Goal: Task Accomplishment & Management: Manage account settings

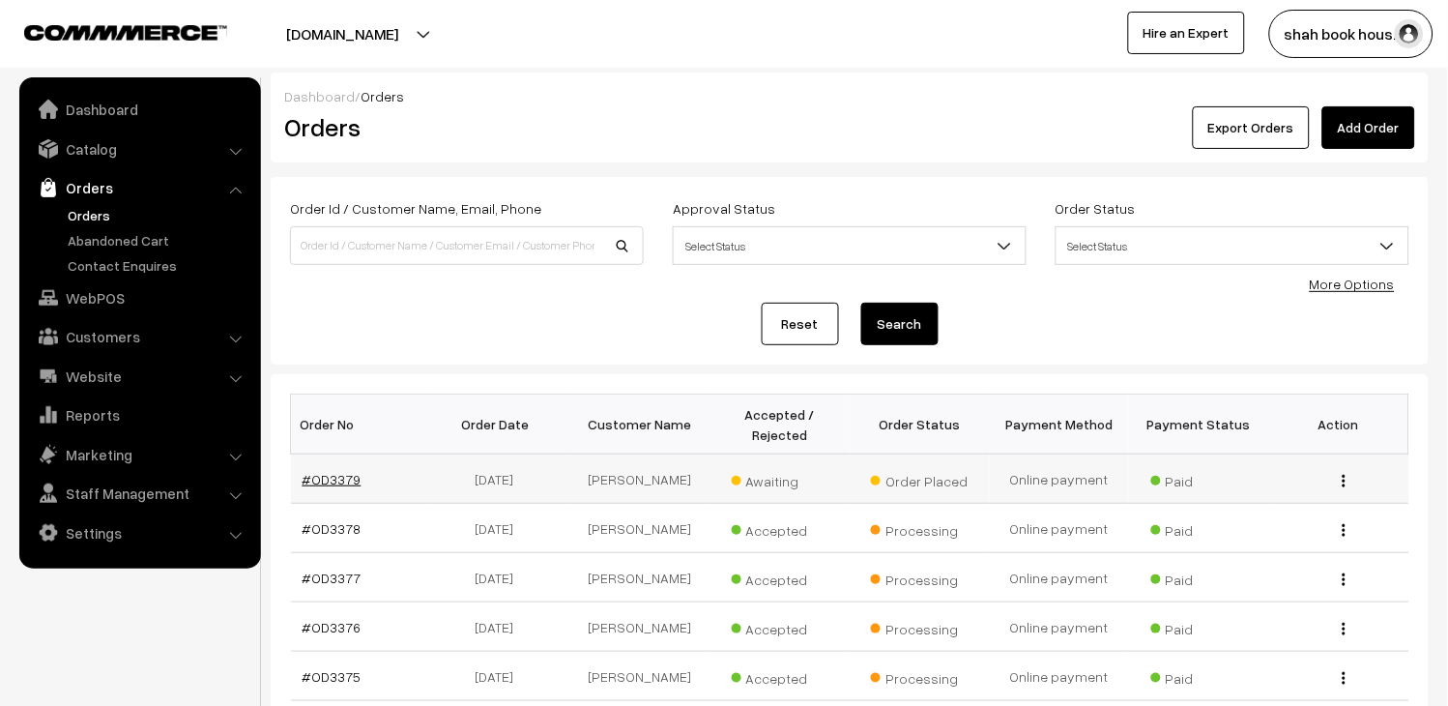
click at [334, 484] on link "#OD3379" at bounding box center [332, 479] width 59 height 16
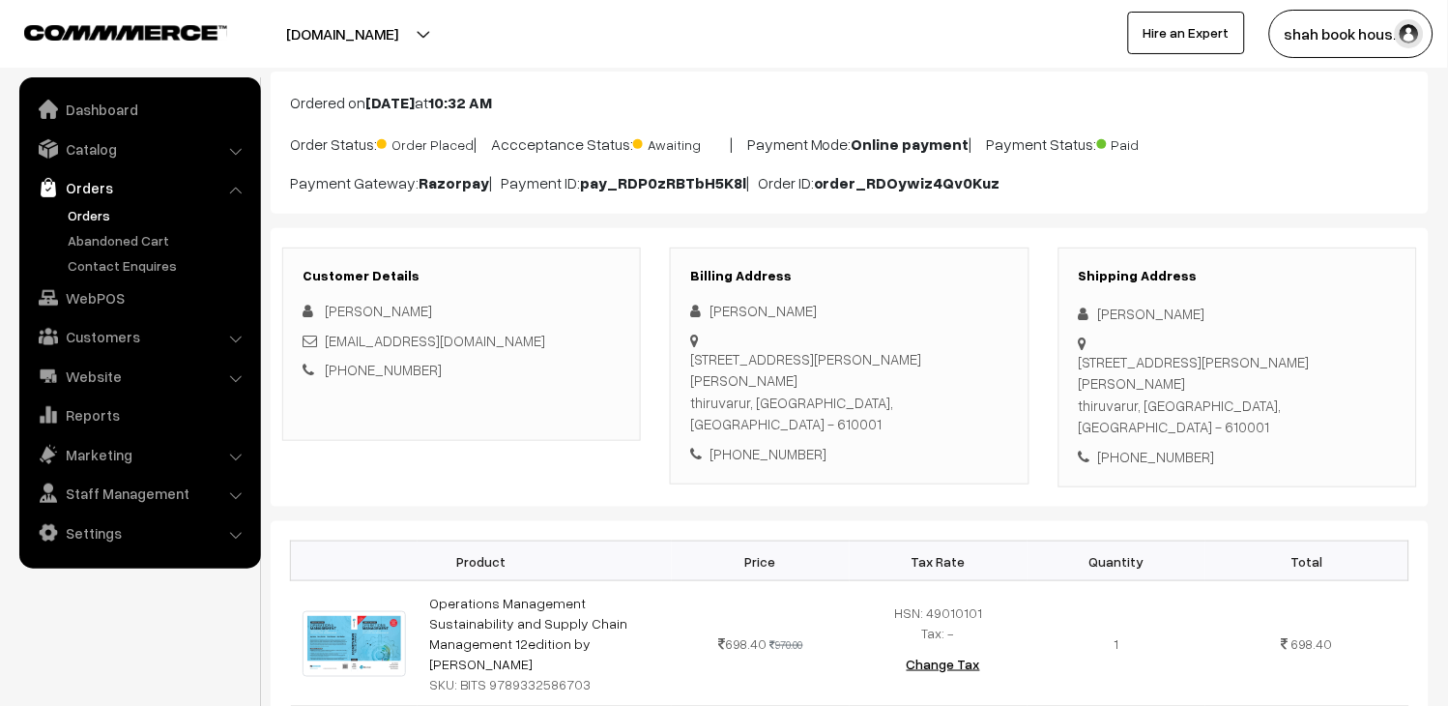
scroll to position [107, 0]
click at [476, 342] on div "[EMAIL_ADDRESS][DOMAIN_NAME]" at bounding box center [462, 341] width 318 height 22
click at [476, 342] on div "nsenthill@yahoo.co.uk" at bounding box center [462, 341] width 318 height 22
copy div "nsenthill@yahoo.co.uk"
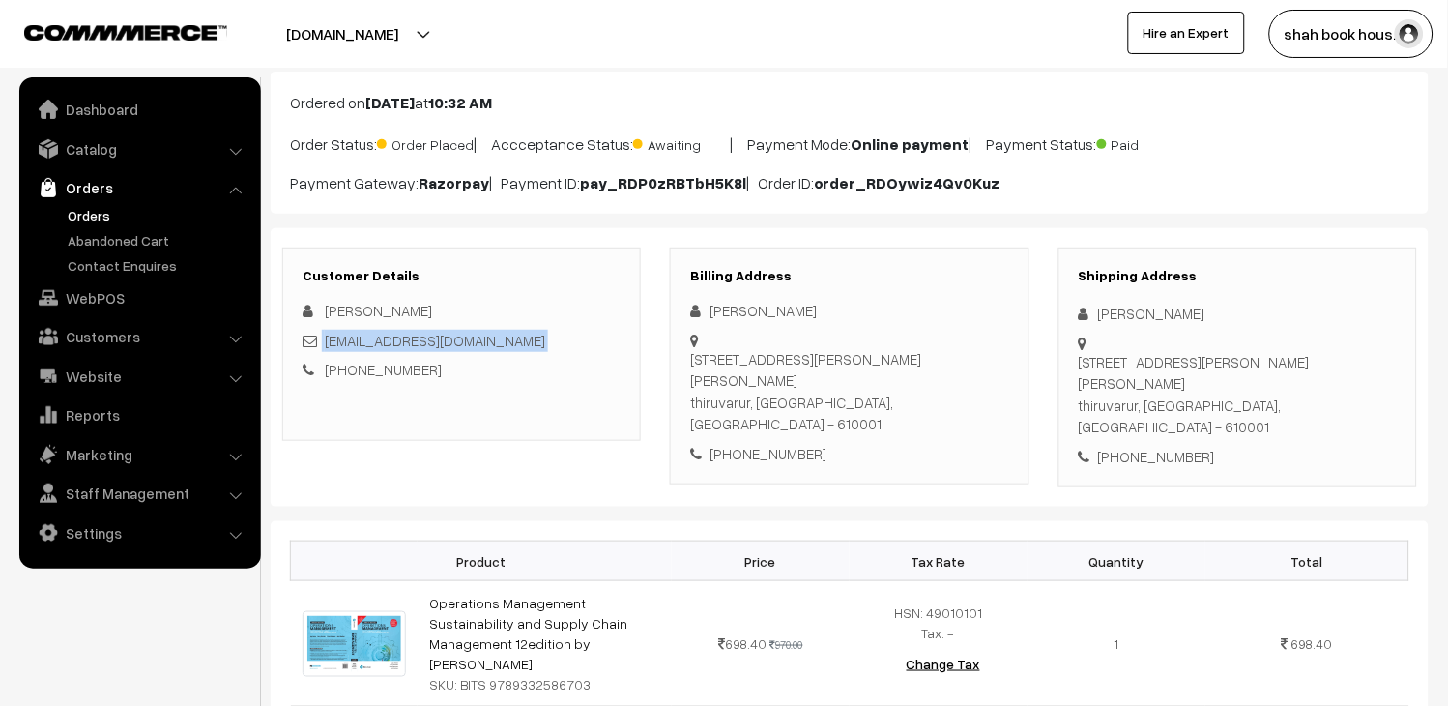
copy div "nsenthill@yahoo.co.uk"
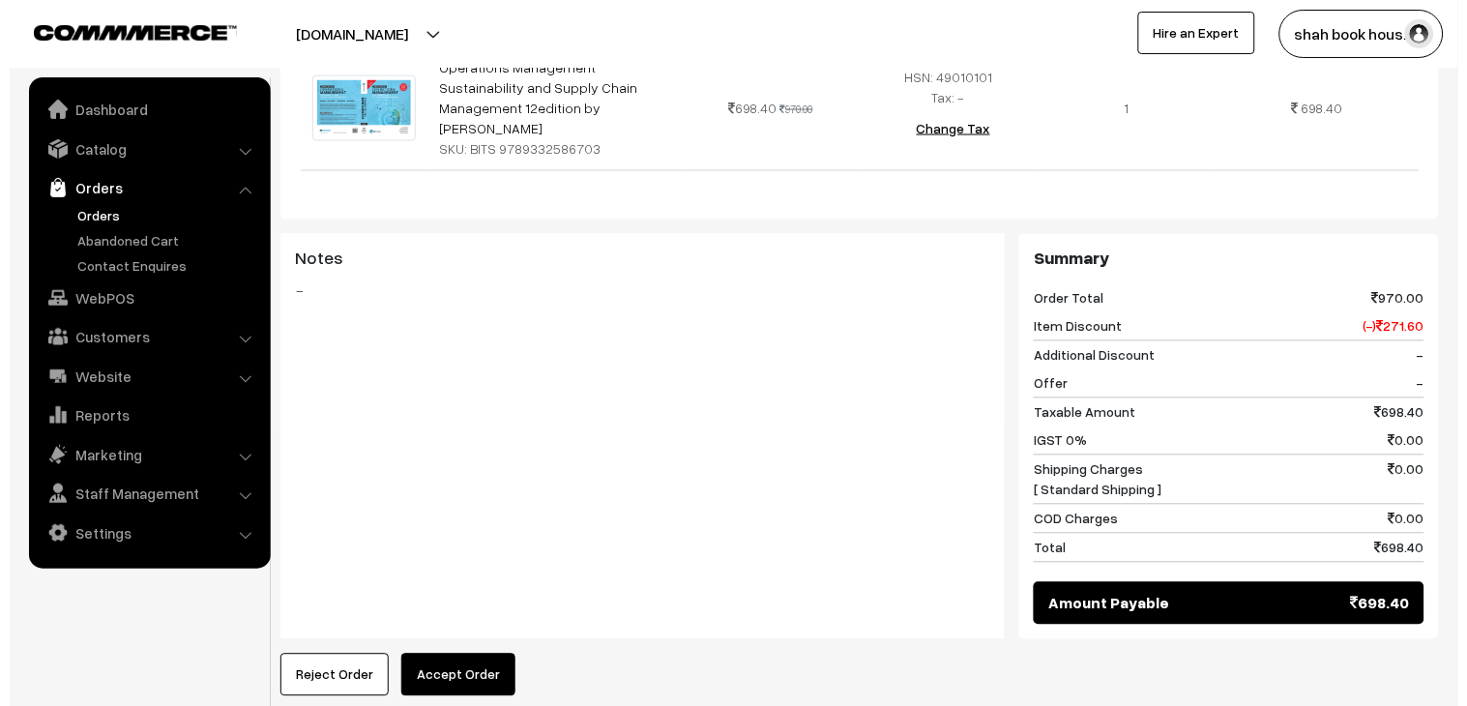
scroll to position [751, 0]
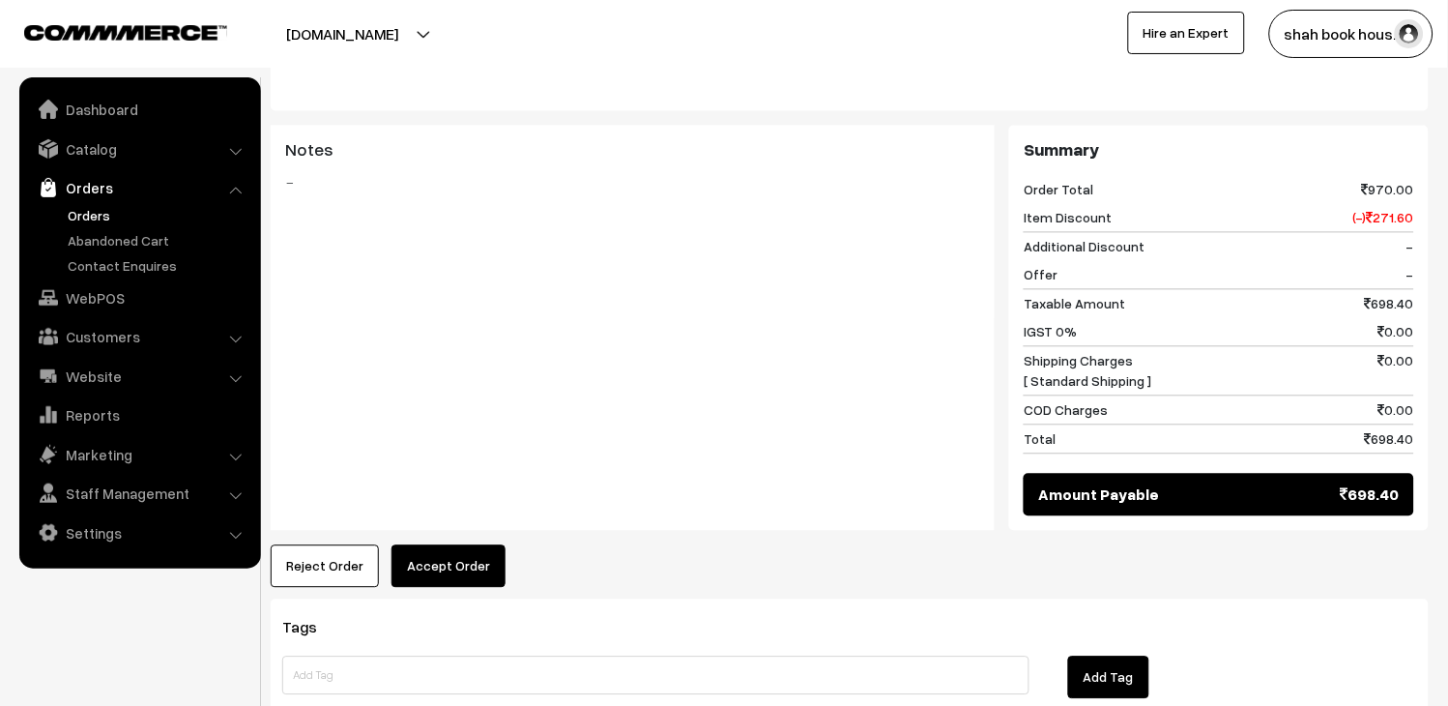
click at [490, 545] on button "Accept Order" at bounding box center [449, 566] width 114 height 43
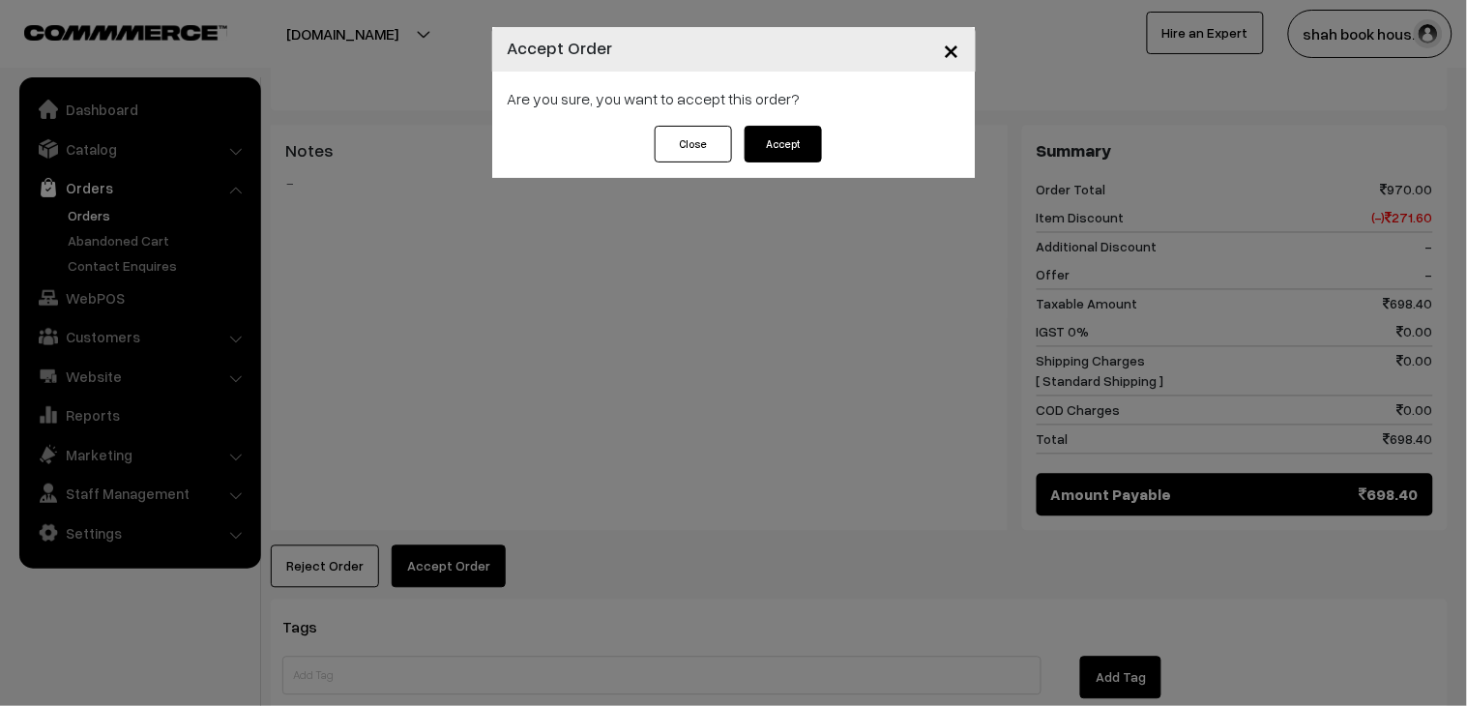
click at [772, 146] on button "Accept" at bounding box center [783, 144] width 77 height 37
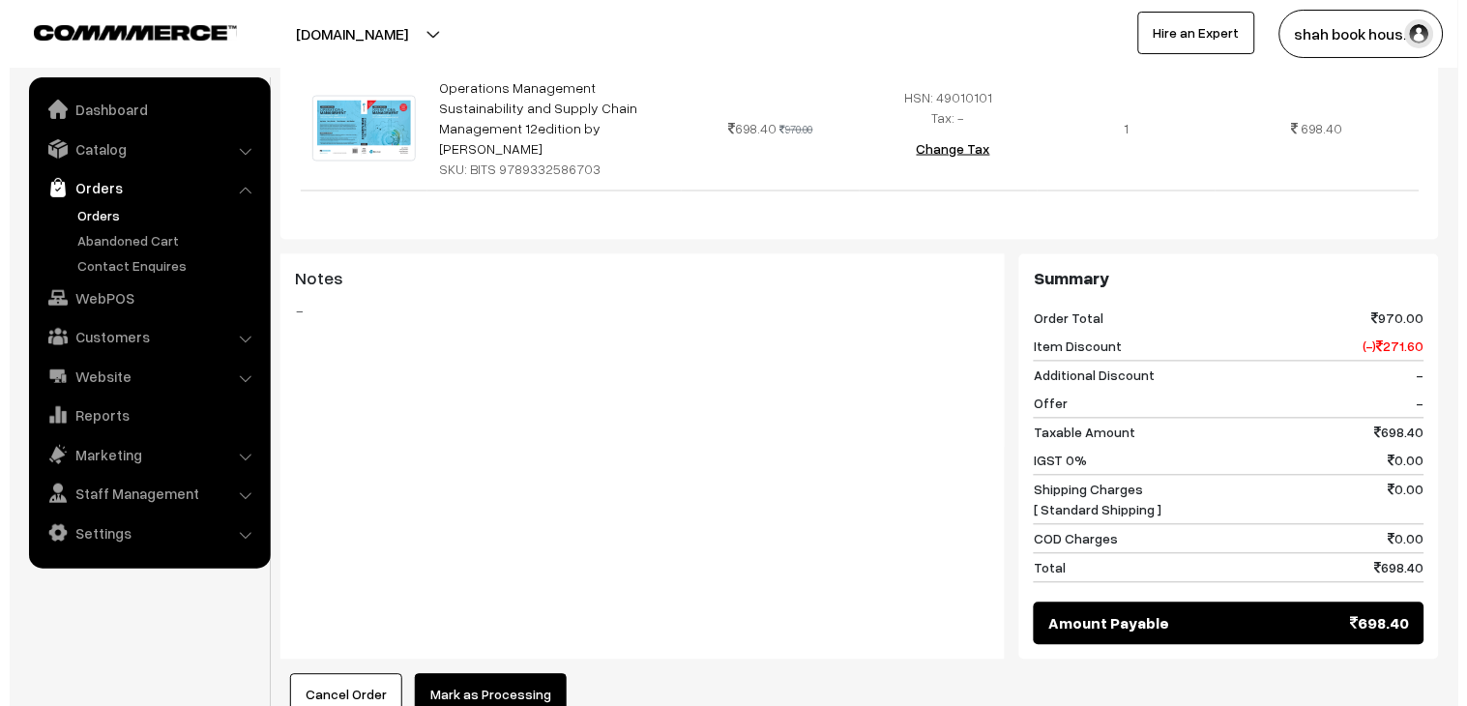
scroll to position [751, 0]
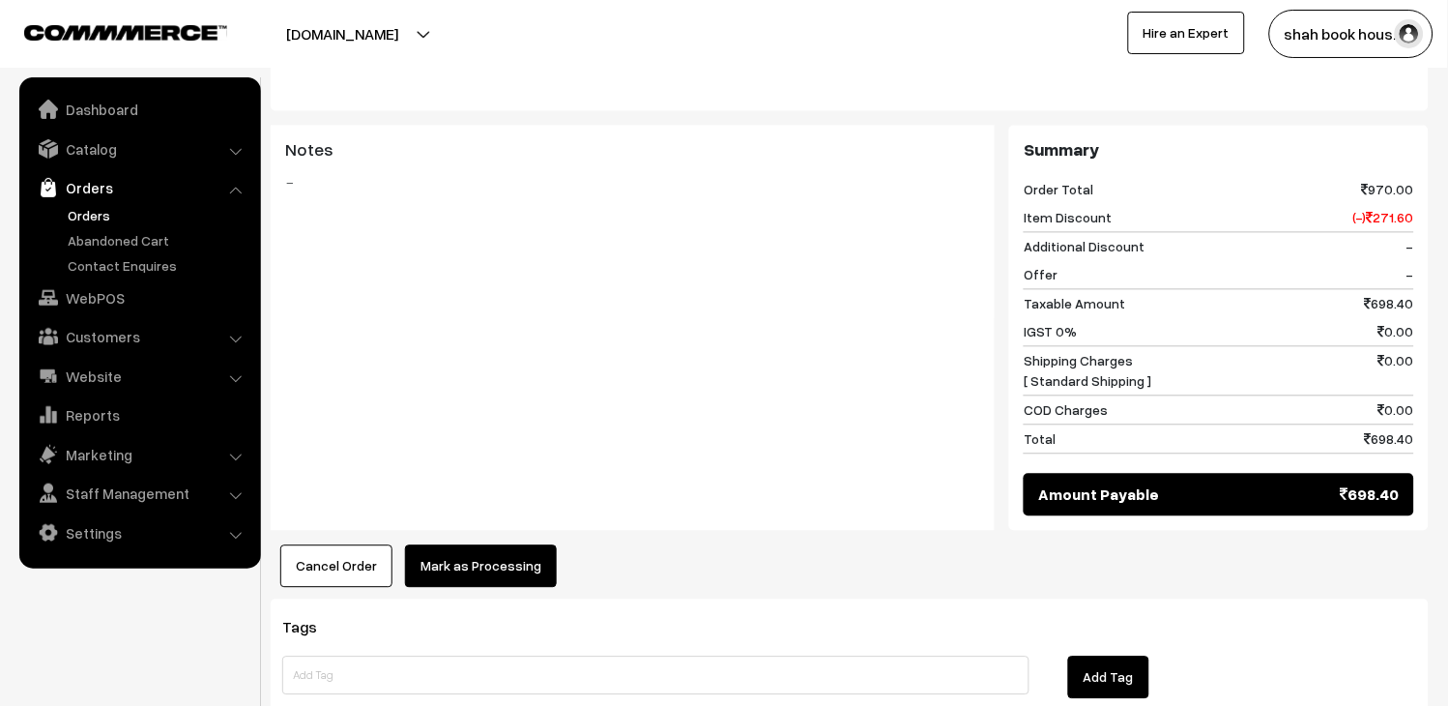
click at [489, 476] on div "Product Price Tax Rate Quantity Total Operations Management Sustainability and …" at bounding box center [850, 232] width 1158 height 711
click at [465, 545] on button "Mark as Processing" at bounding box center [481, 566] width 152 height 43
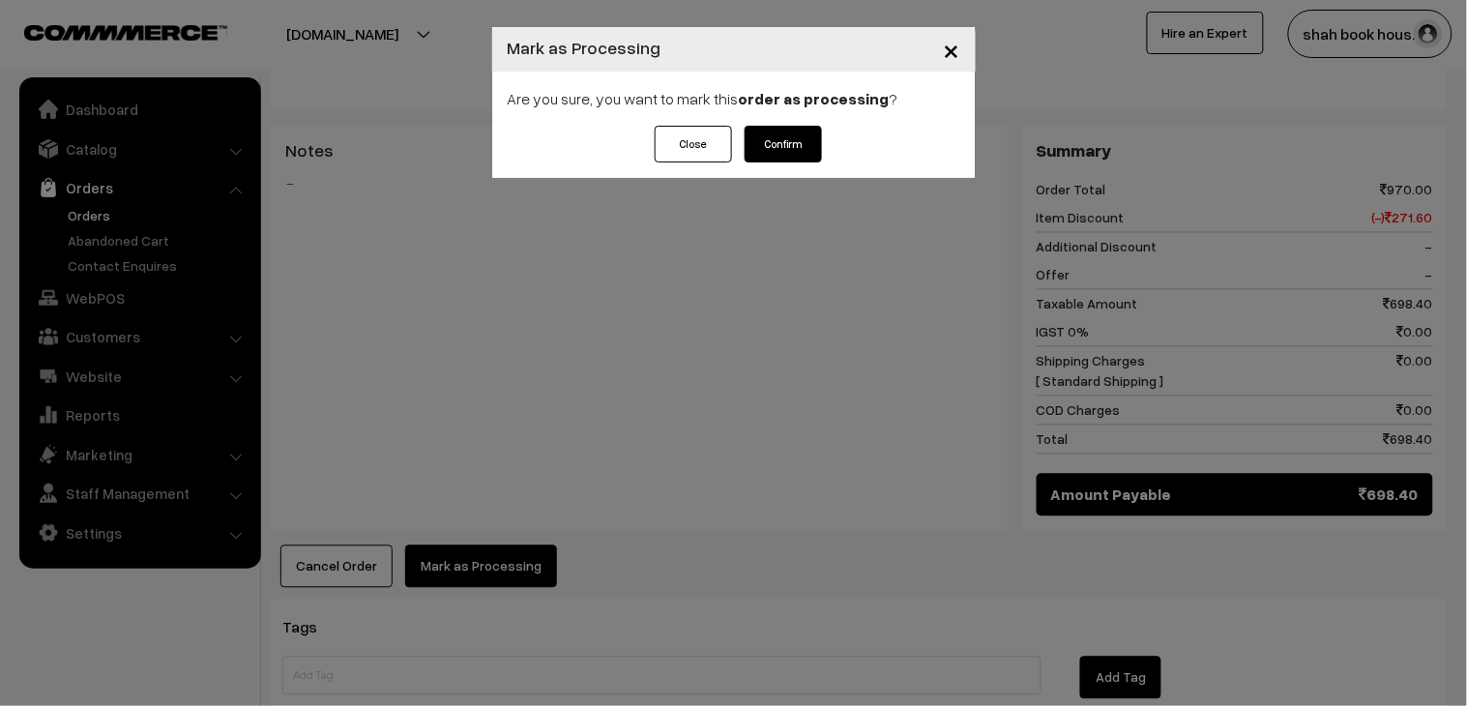
click at [784, 156] on button "Confirm" at bounding box center [783, 144] width 77 height 37
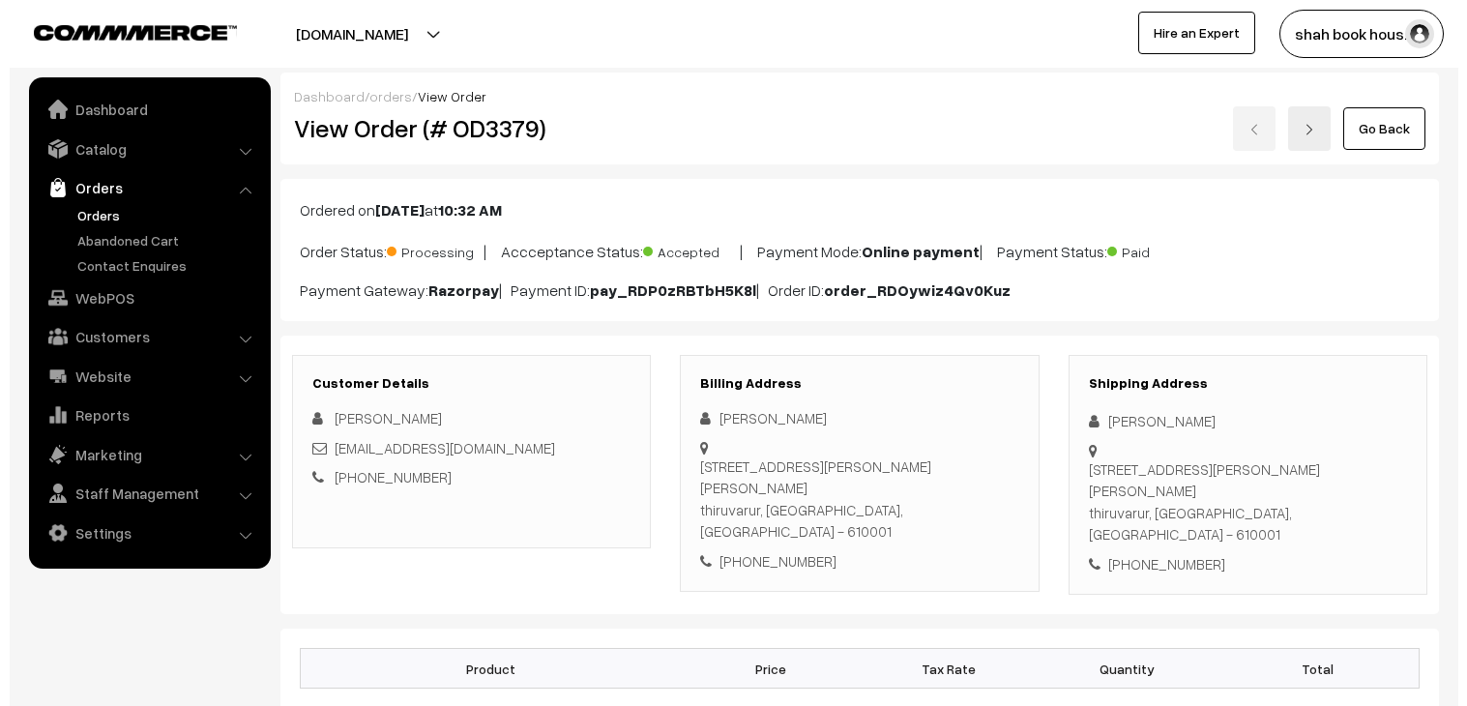
scroll to position [859, 0]
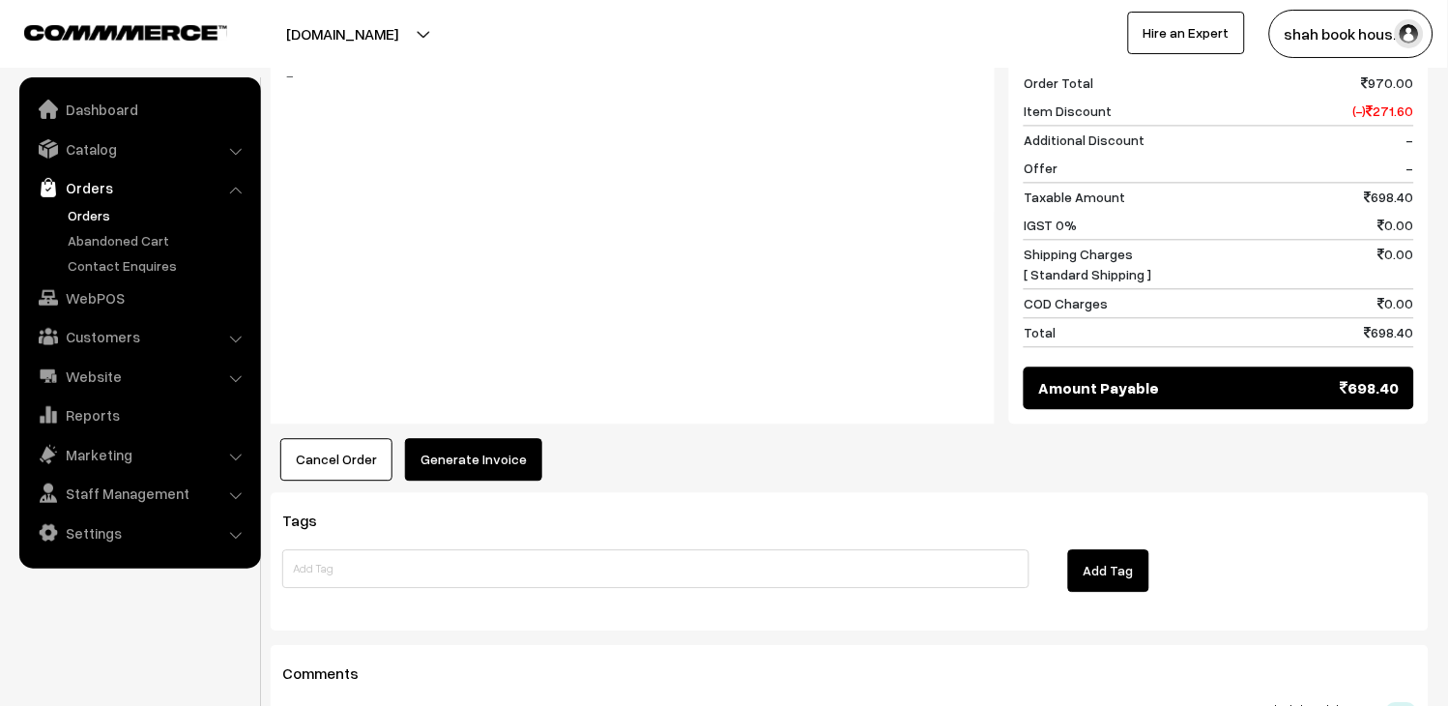
click at [488, 438] on button "Generate Invoice" at bounding box center [473, 459] width 137 height 43
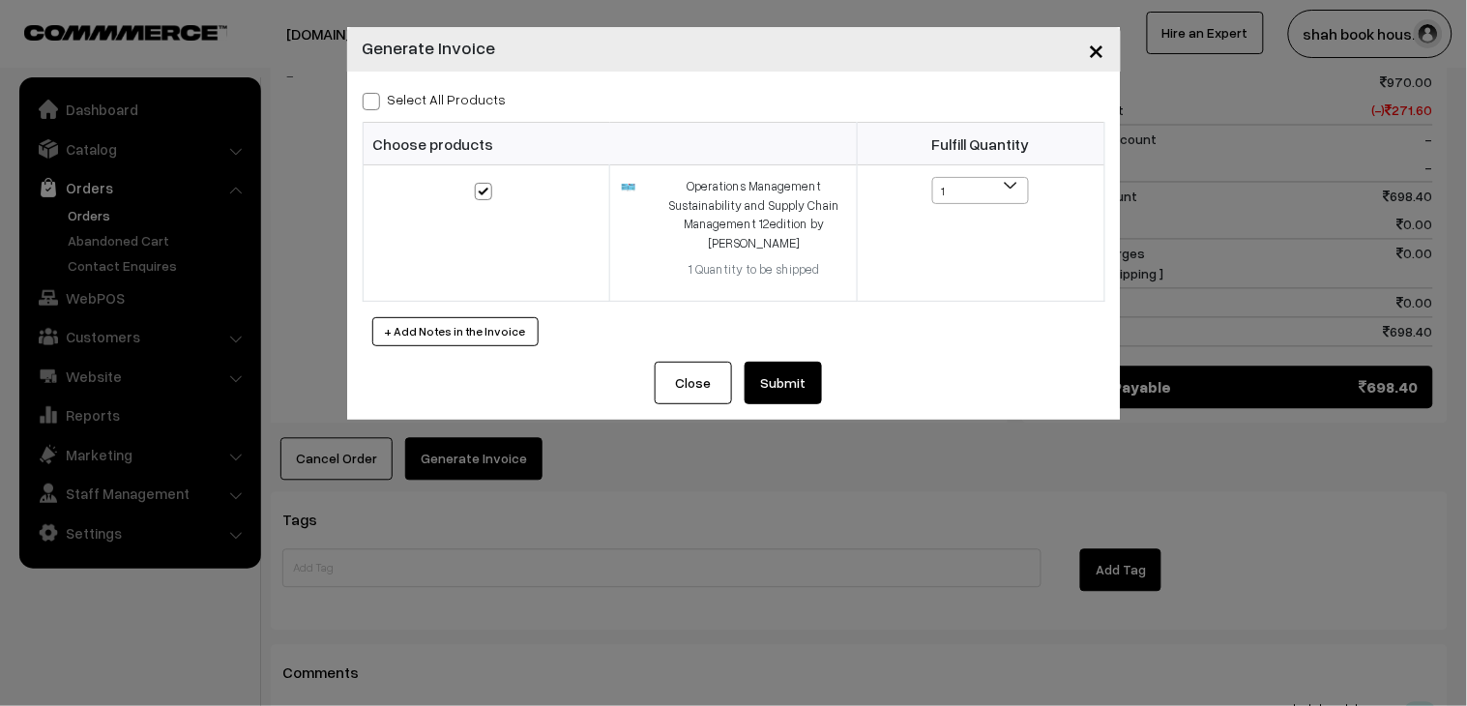
click at [793, 383] on button "Submit" at bounding box center [783, 383] width 77 height 43
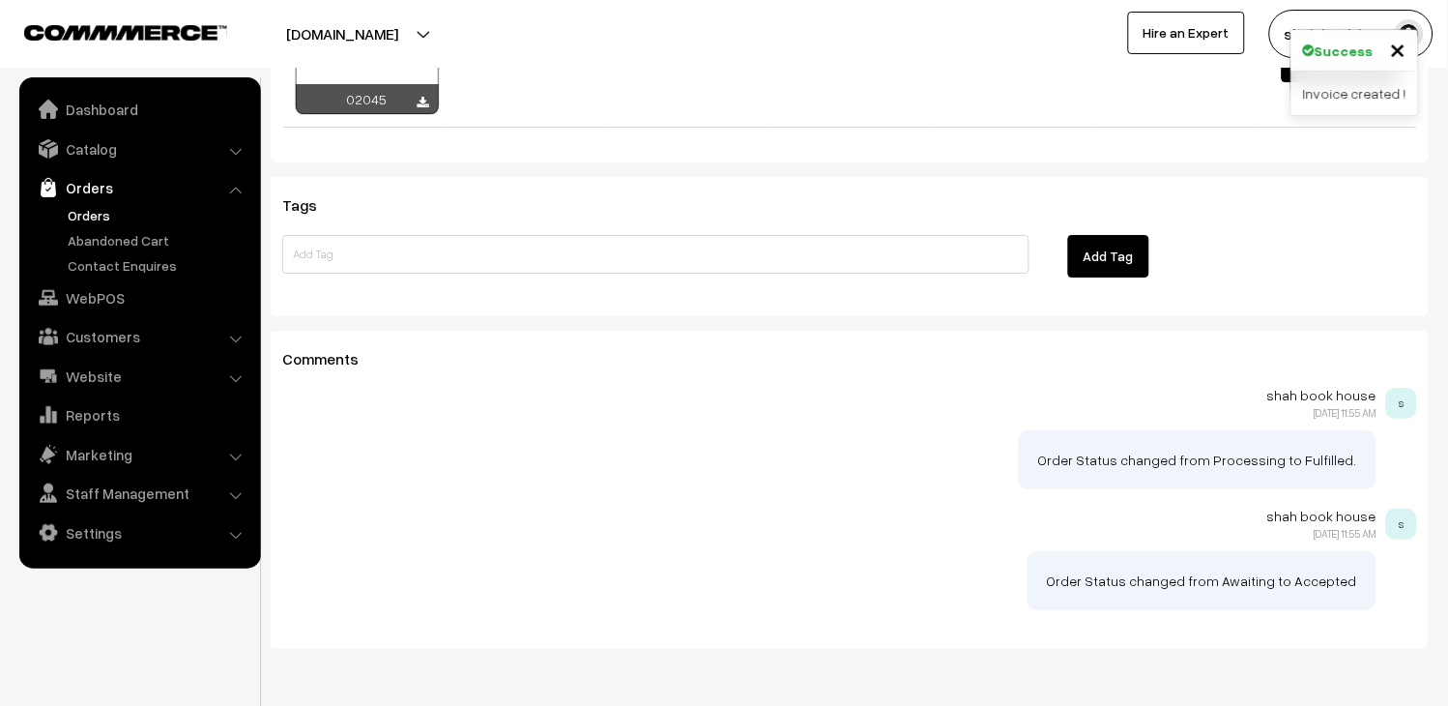
scroll to position [1017, 0]
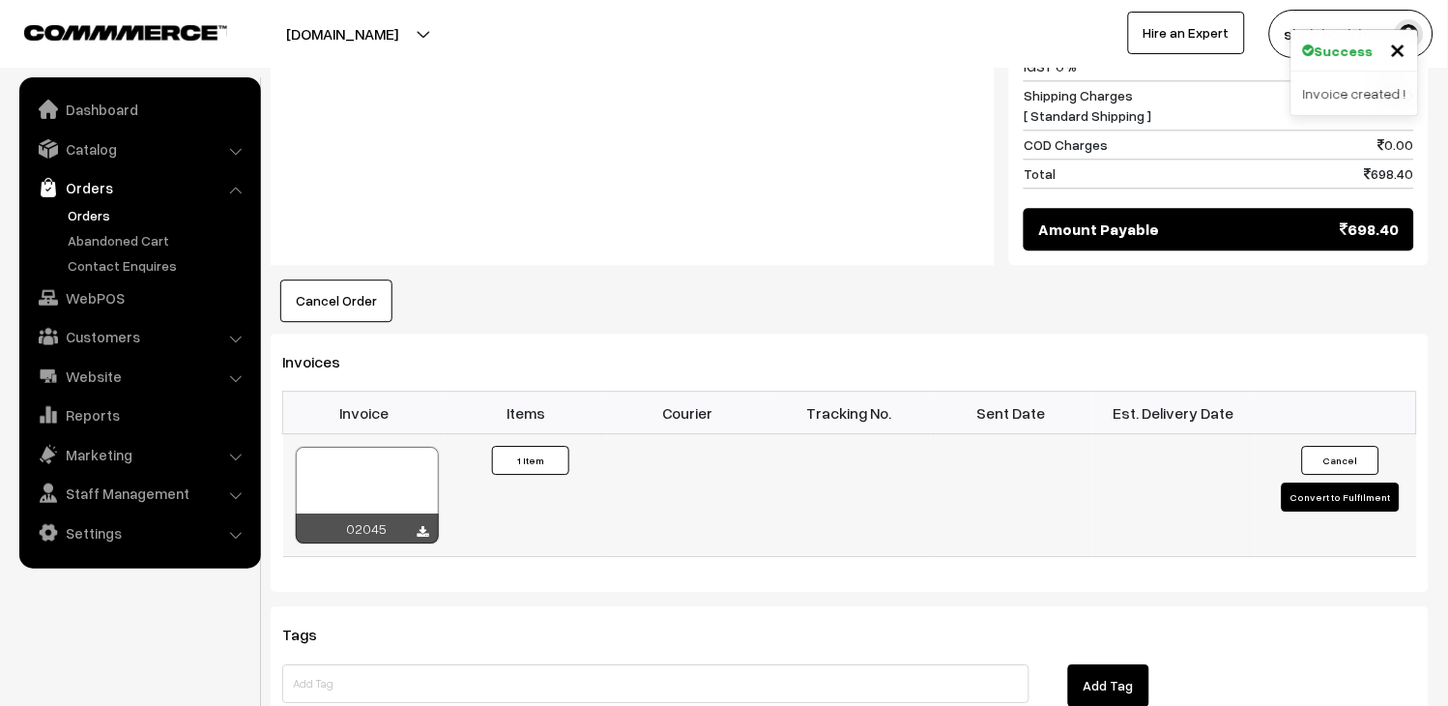
click at [370, 447] on div at bounding box center [367, 495] width 143 height 97
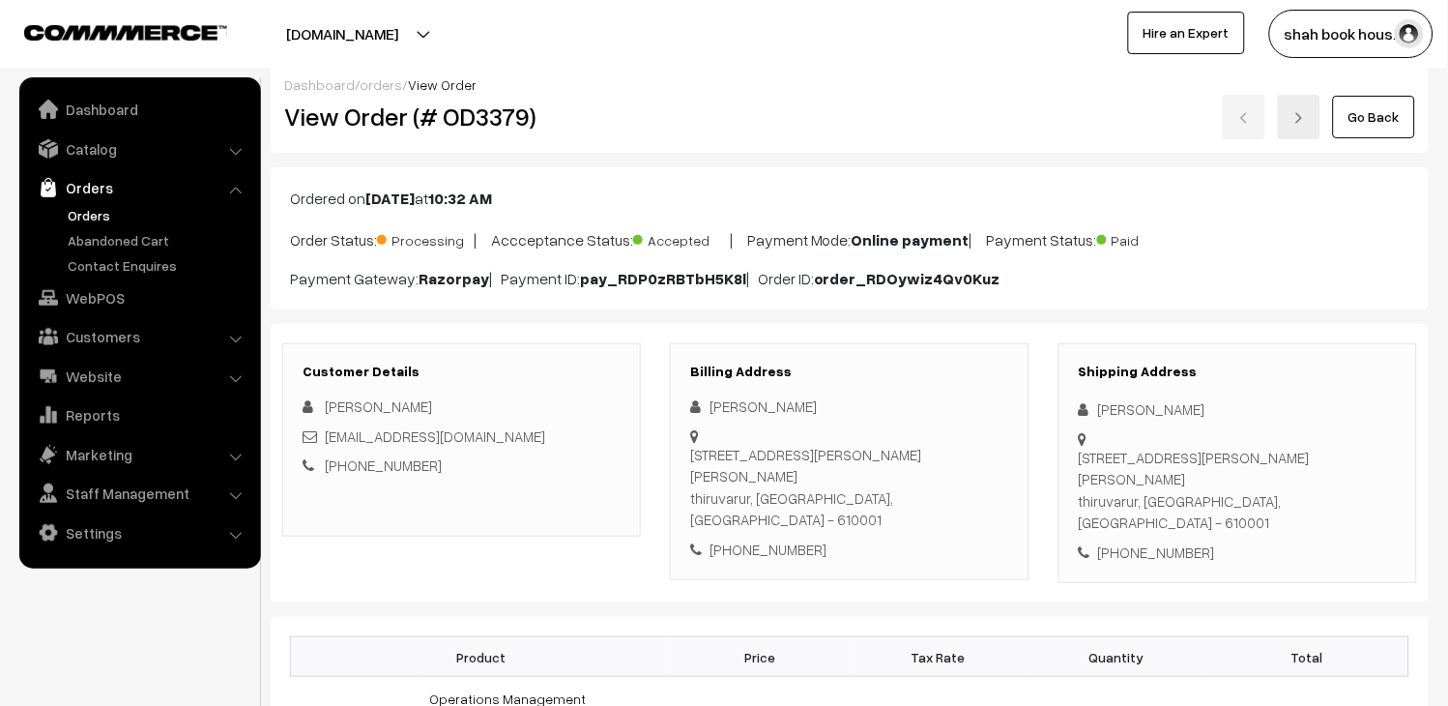
scroll to position [0, 0]
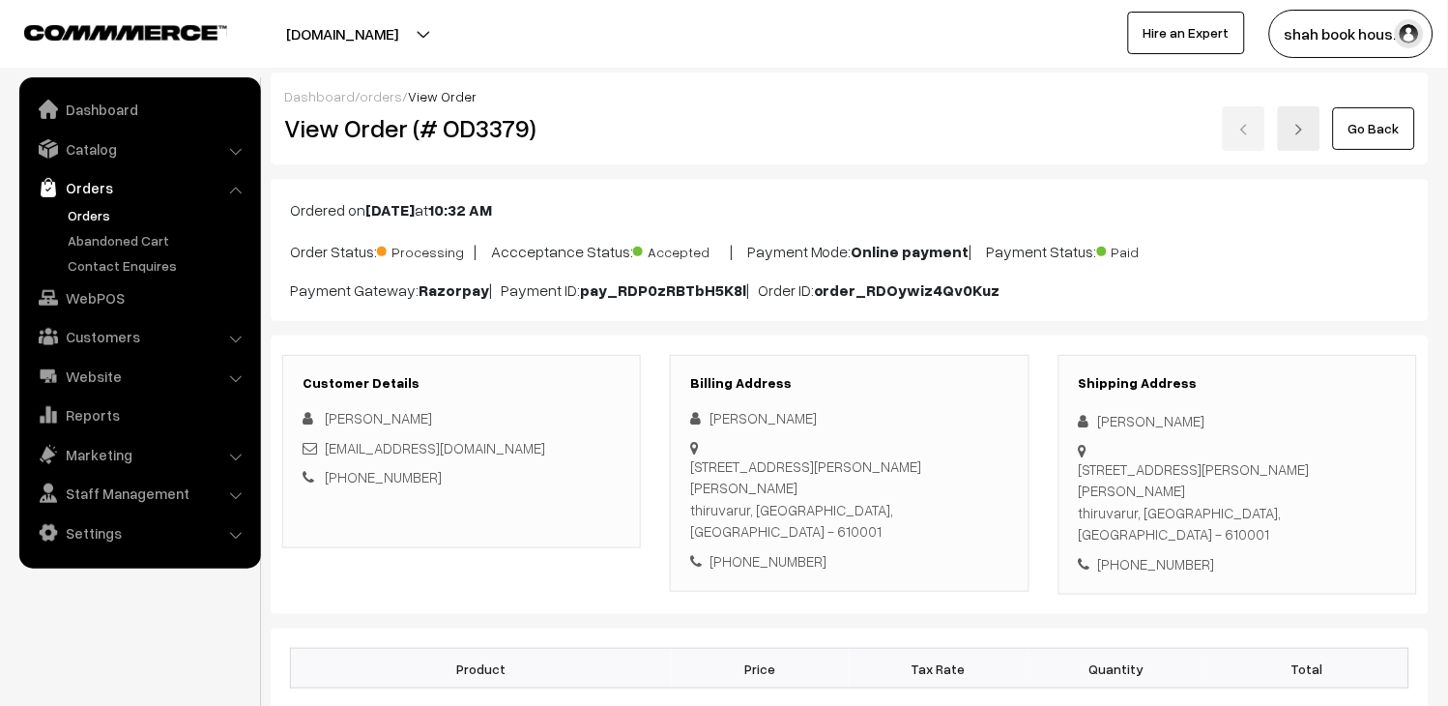
click at [109, 210] on link "Orders" at bounding box center [158, 215] width 191 height 20
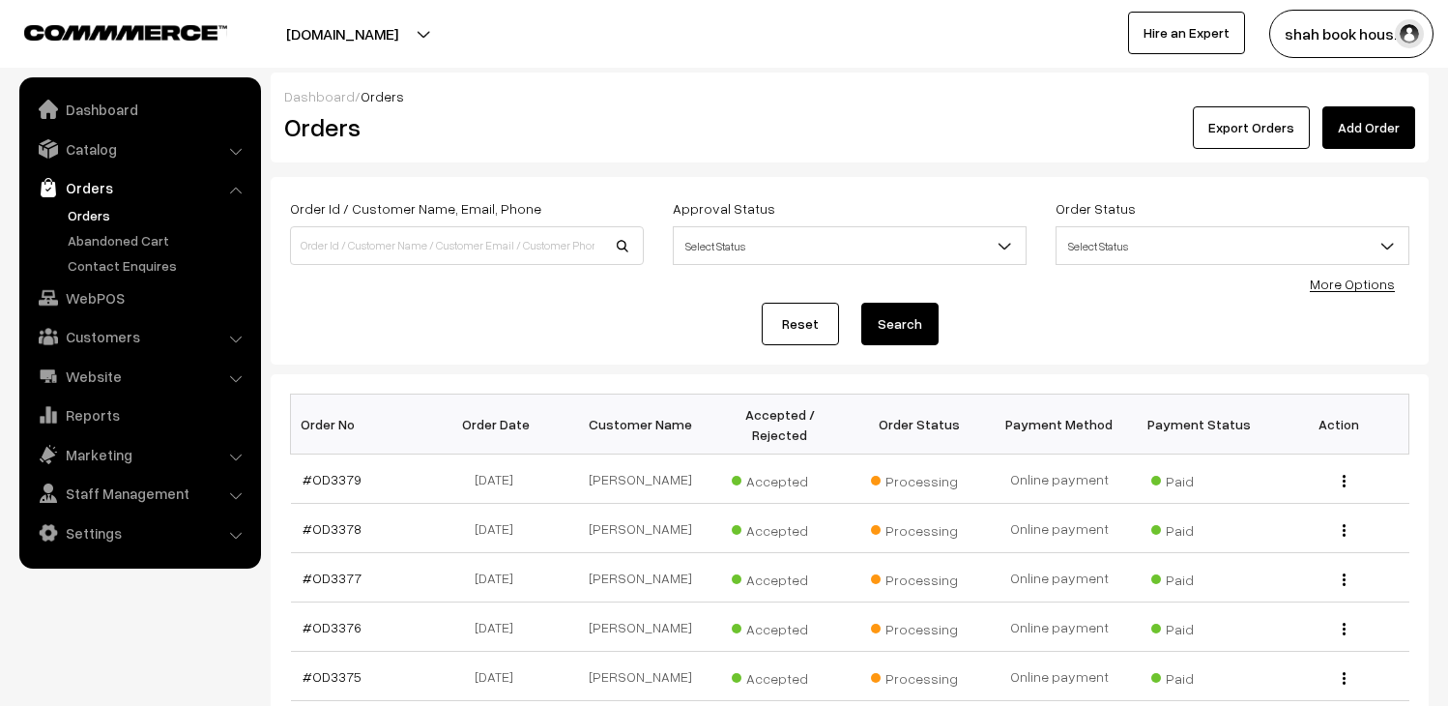
scroll to position [429, 0]
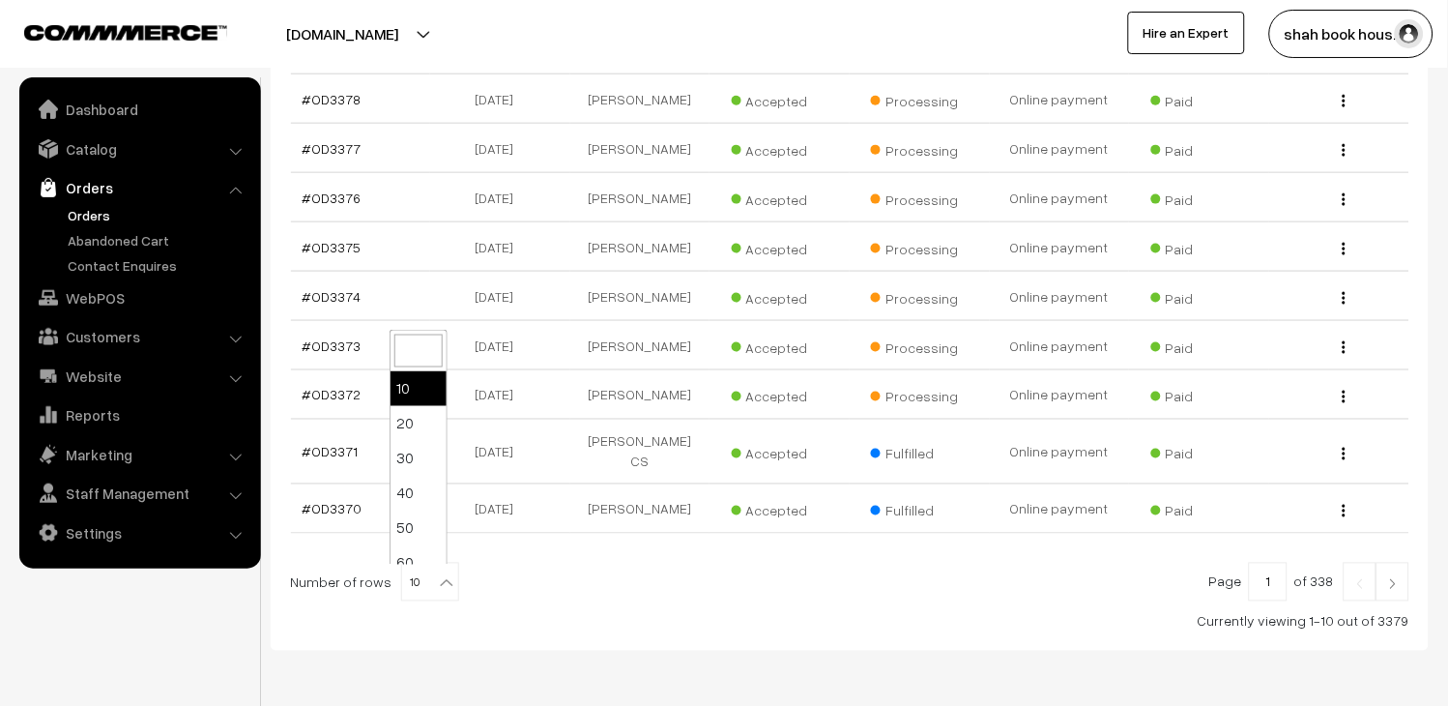
click at [443, 578] on b at bounding box center [446, 582] width 19 height 19
select select "30"
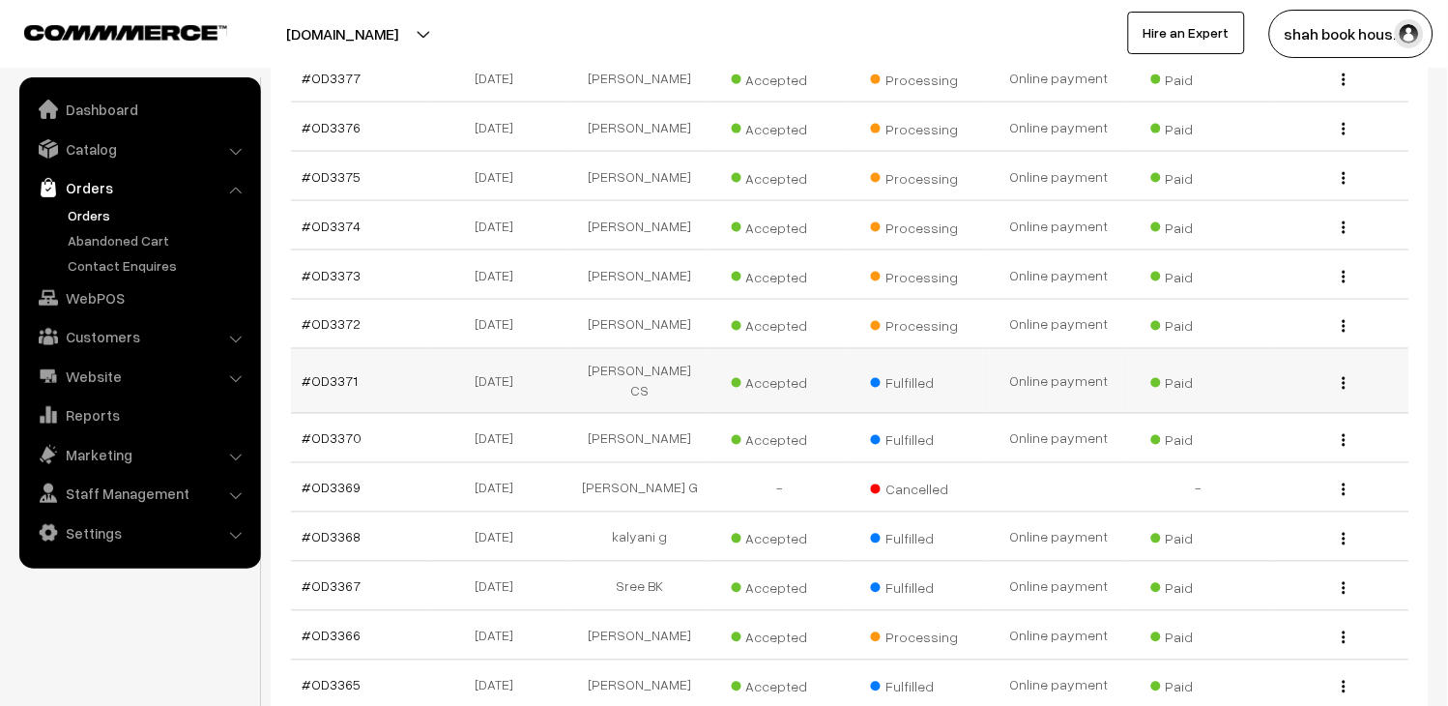
scroll to position [751, 0]
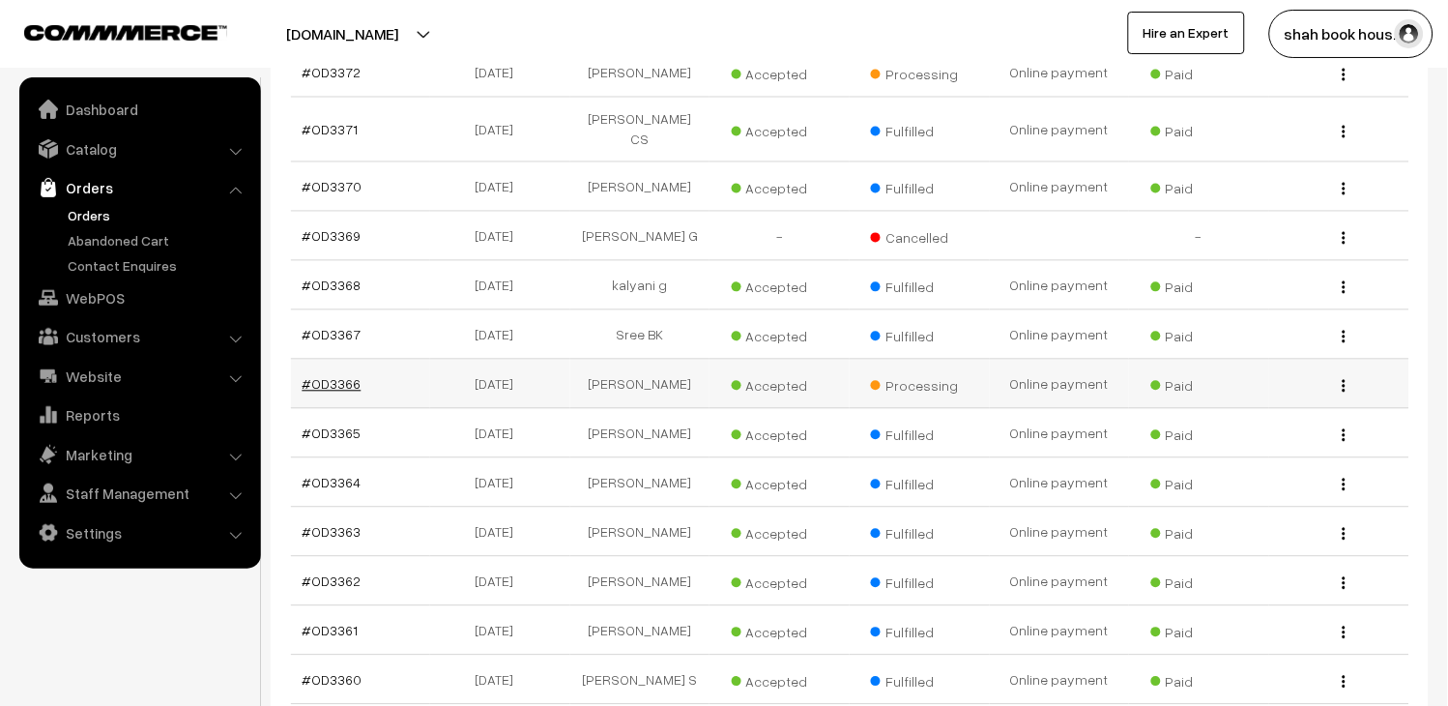
click at [345, 389] on link "#OD3366" at bounding box center [332, 384] width 59 height 16
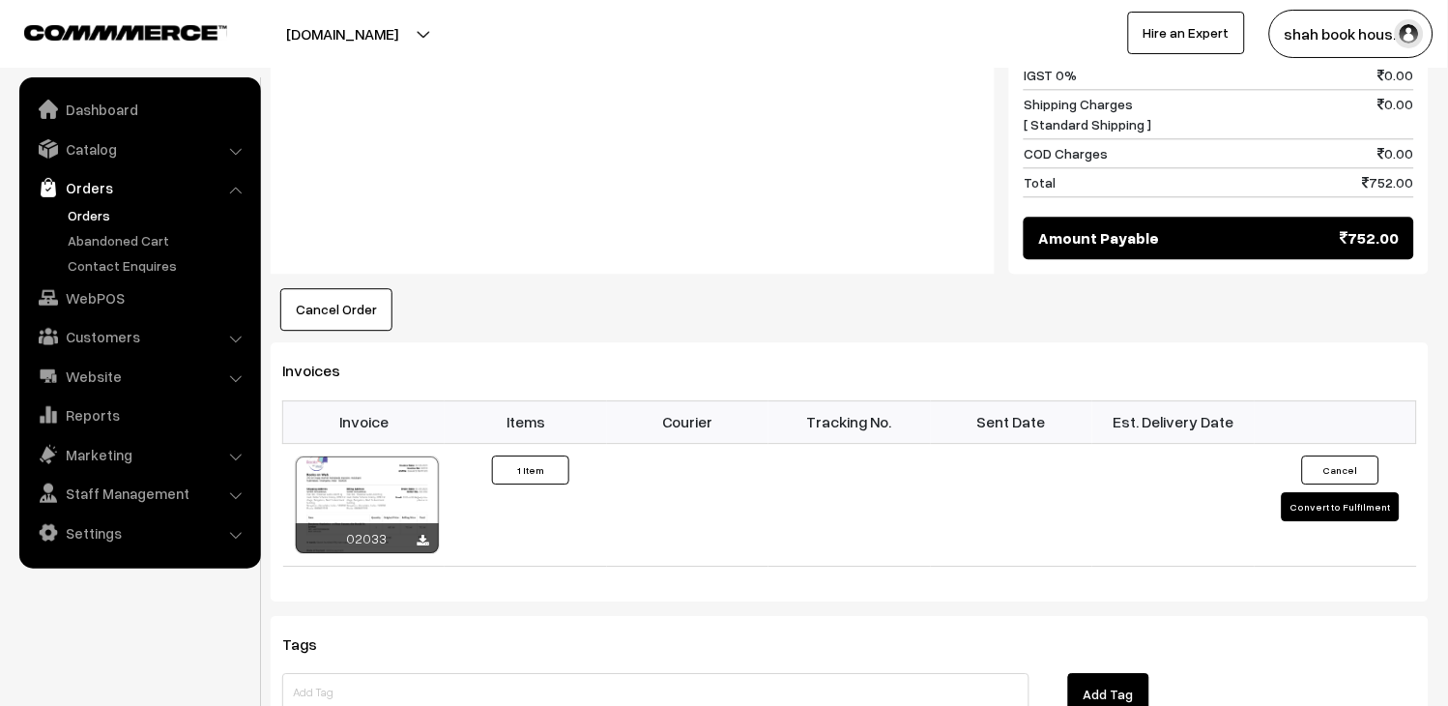
scroll to position [1182, 0]
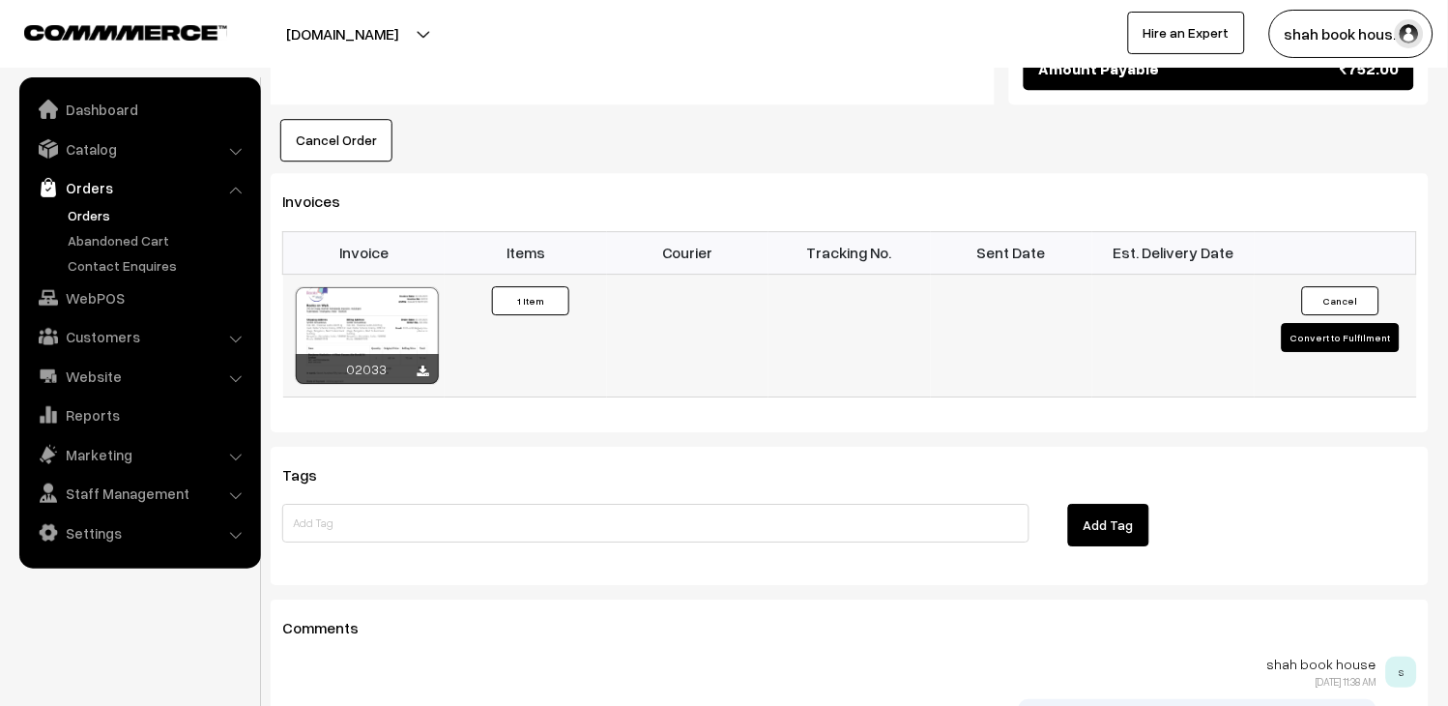
click at [1347, 352] on button "Convert to Fulfilment" at bounding box center [1341, 337] width 118 height 29
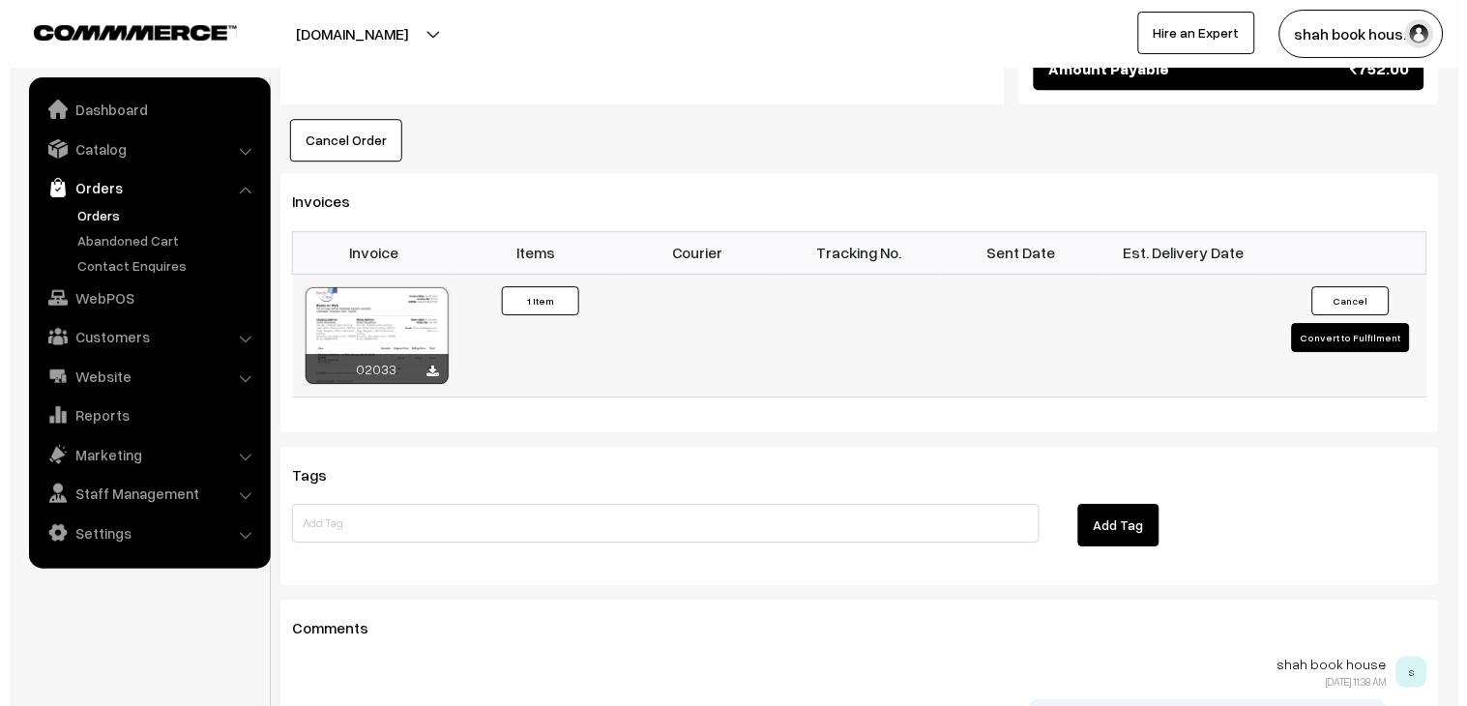
scroll to position [1184, 0]
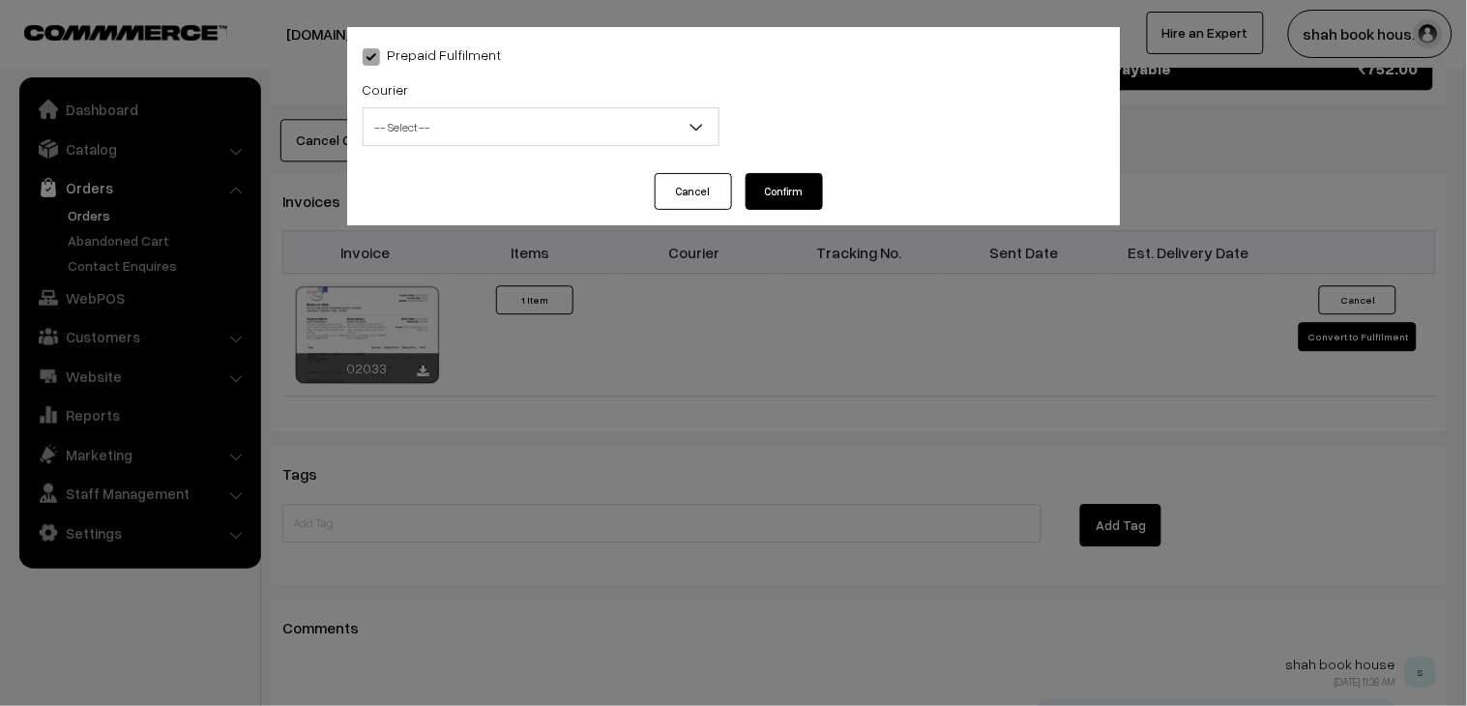
click at [503, 132] on span "-- Select --" at bounding box center [541, 127] width 355 height 34
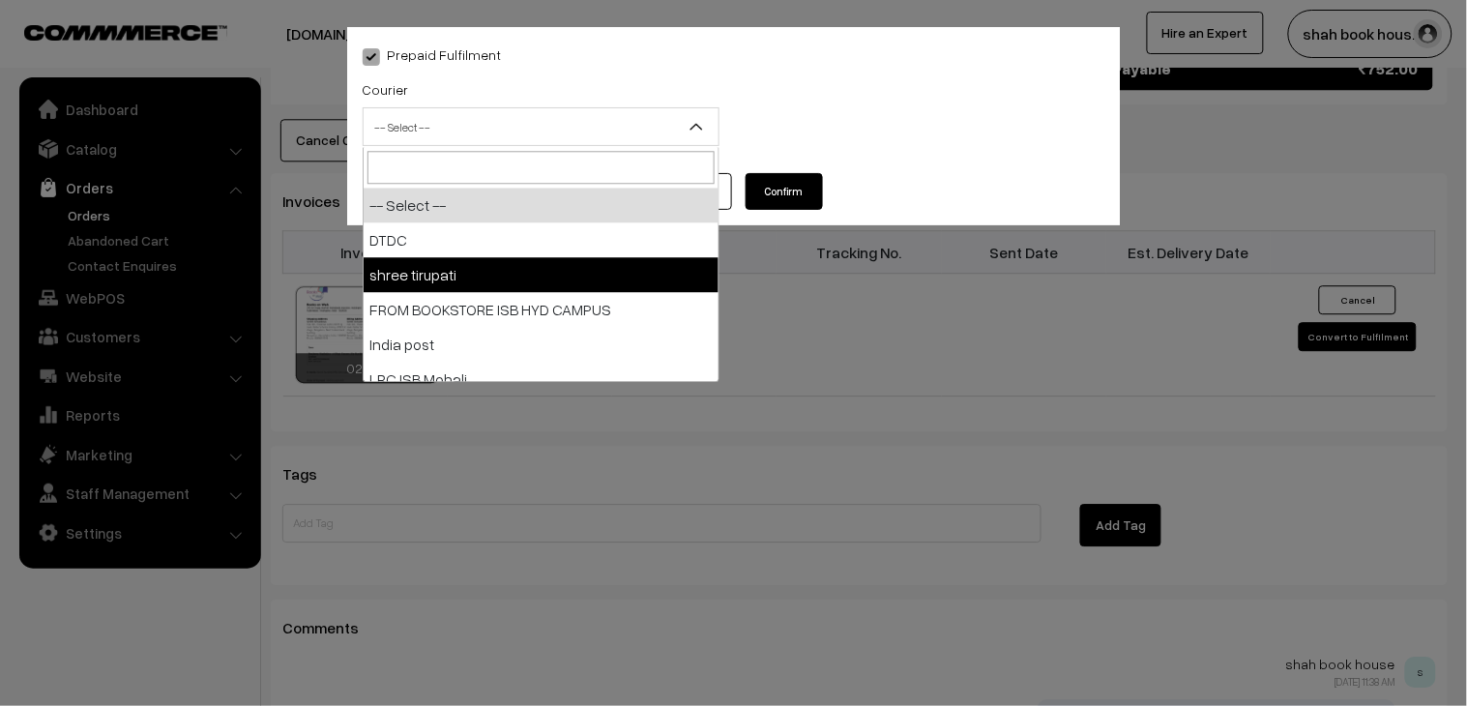
select select "2"
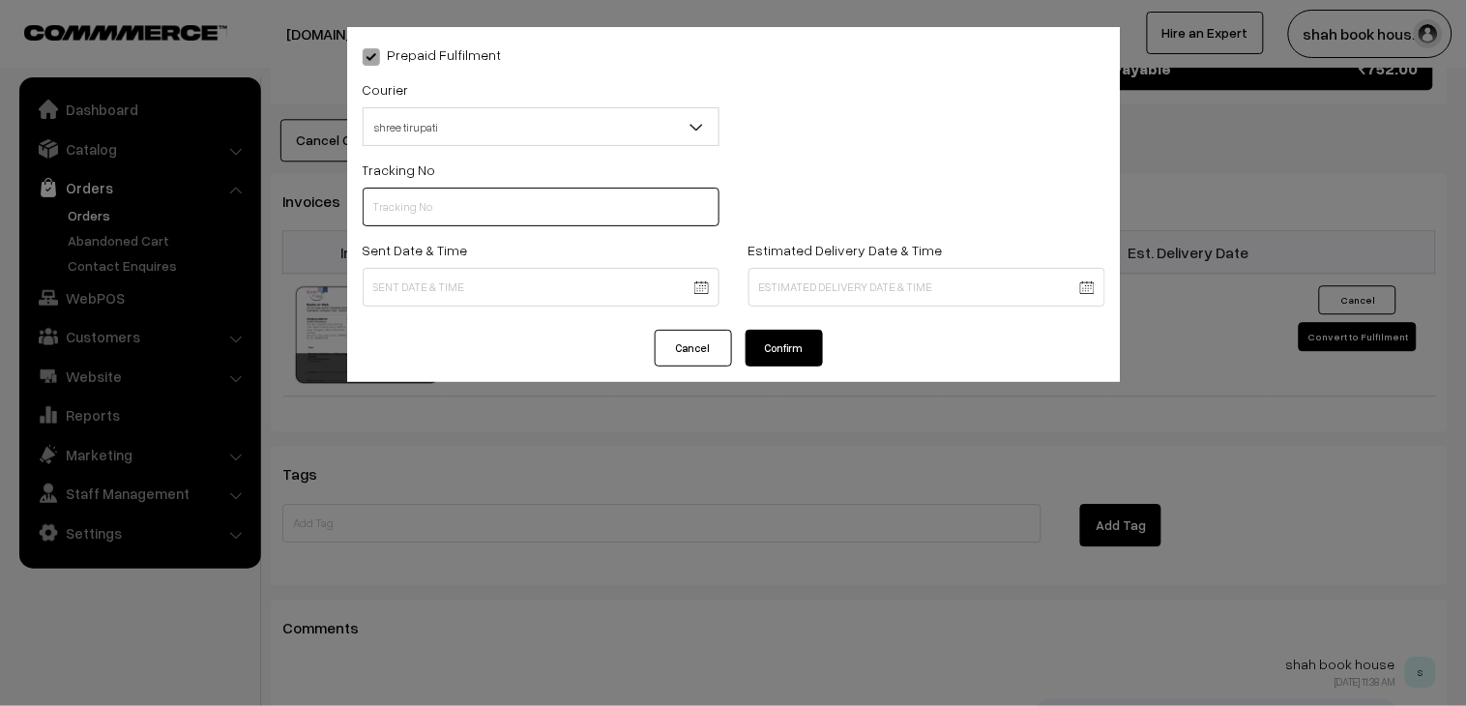
click at [495, 210] on input "text" at bounding box center [541, 207] width 357 height 39
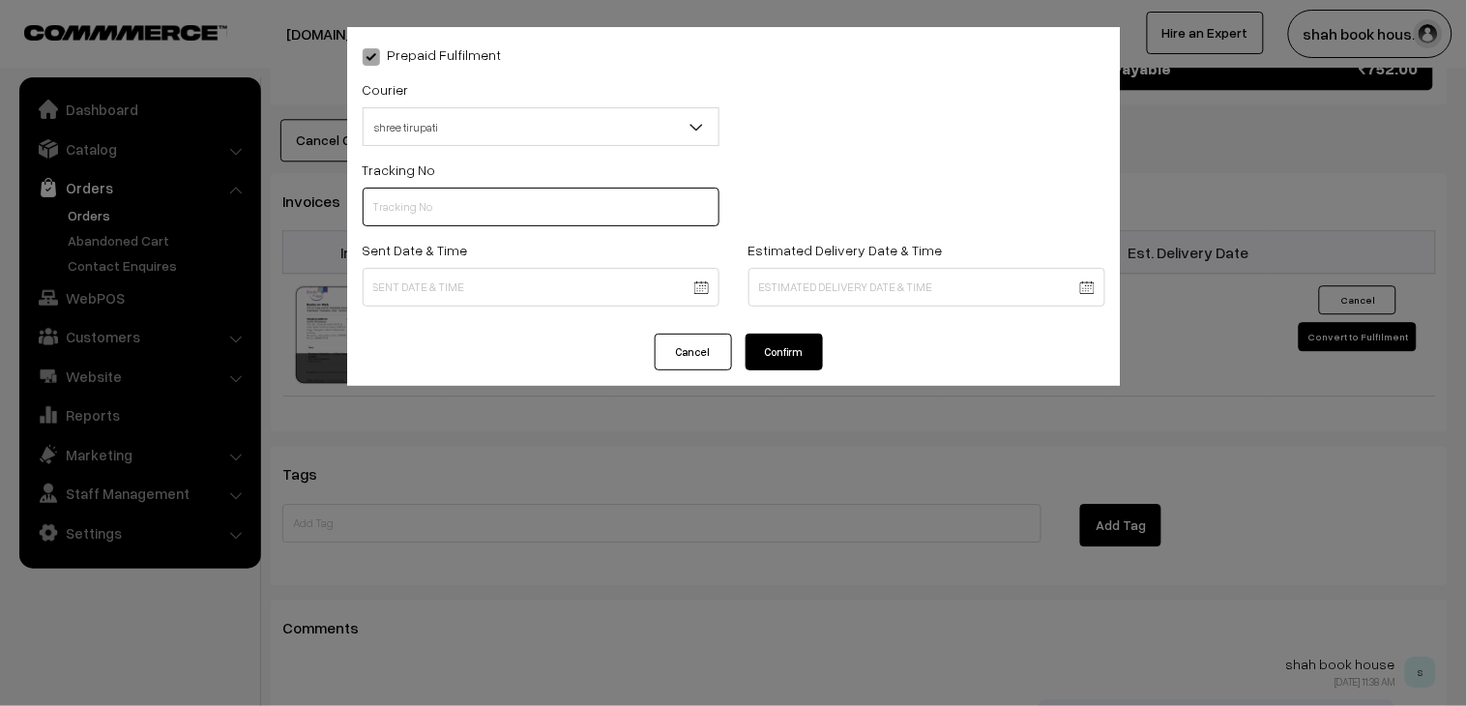
paste input "352900095666"
type input "352900095666"
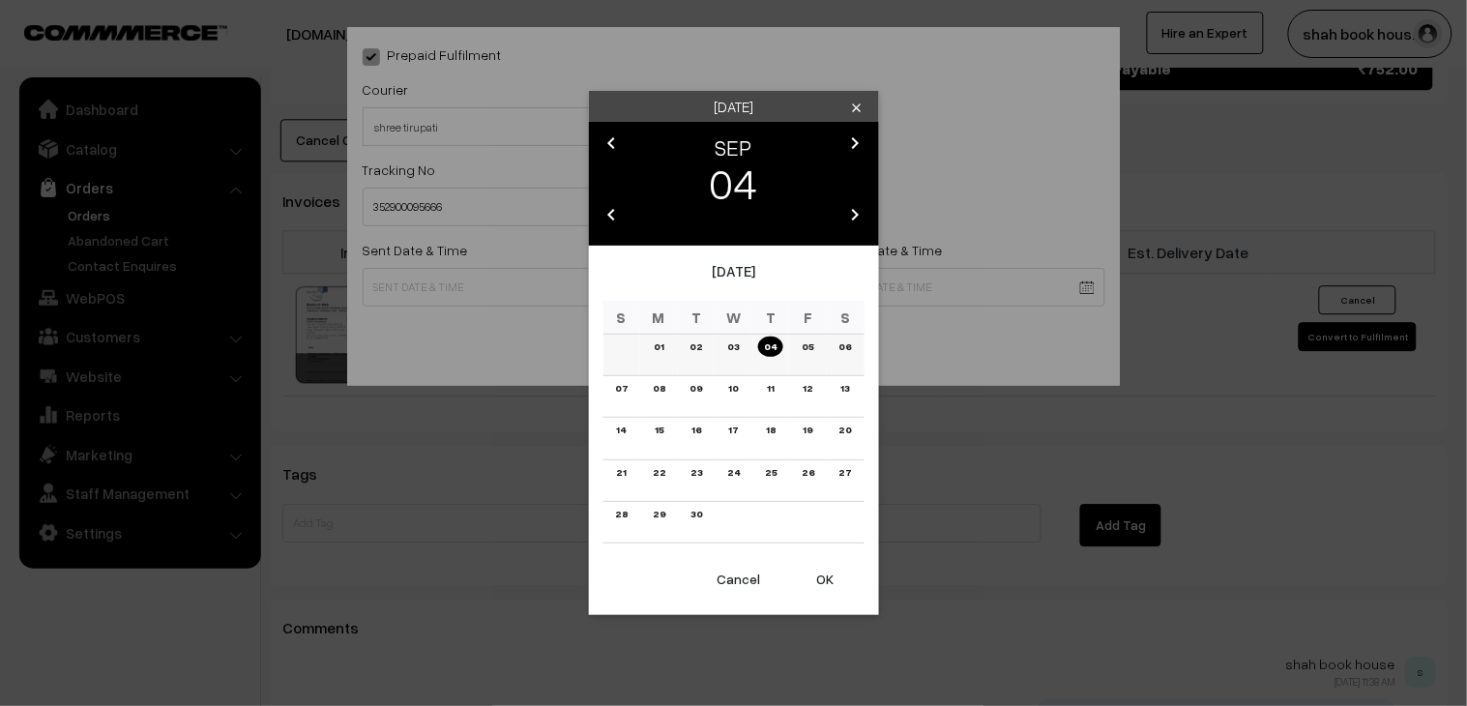
click at [730, 346] on link "03" at bounding box center [732, 346] width 23 height 20
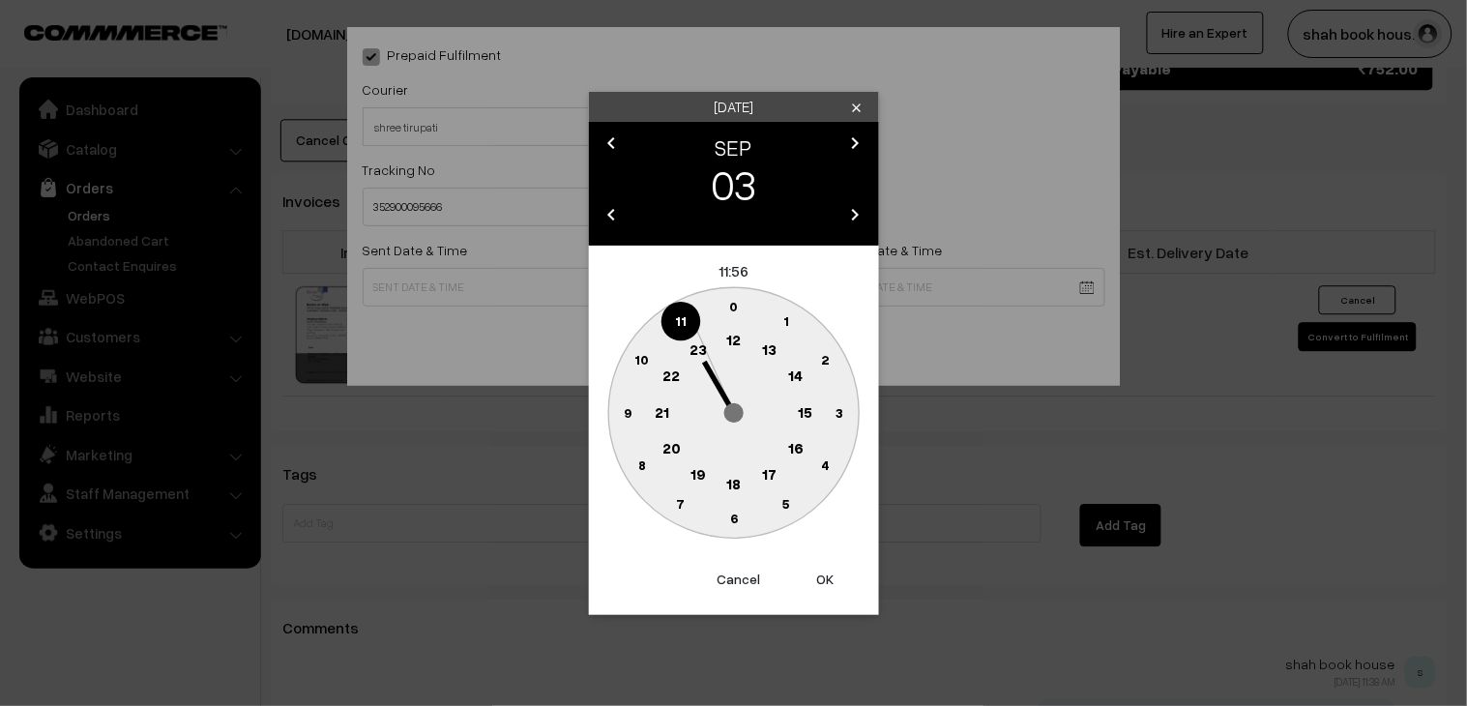
click at [741, 481] on circle at bounding box center [734, 485] width 40 height 40
click at [780, 509] on text "25" at bounding box center [786, 503] width 16 height 16
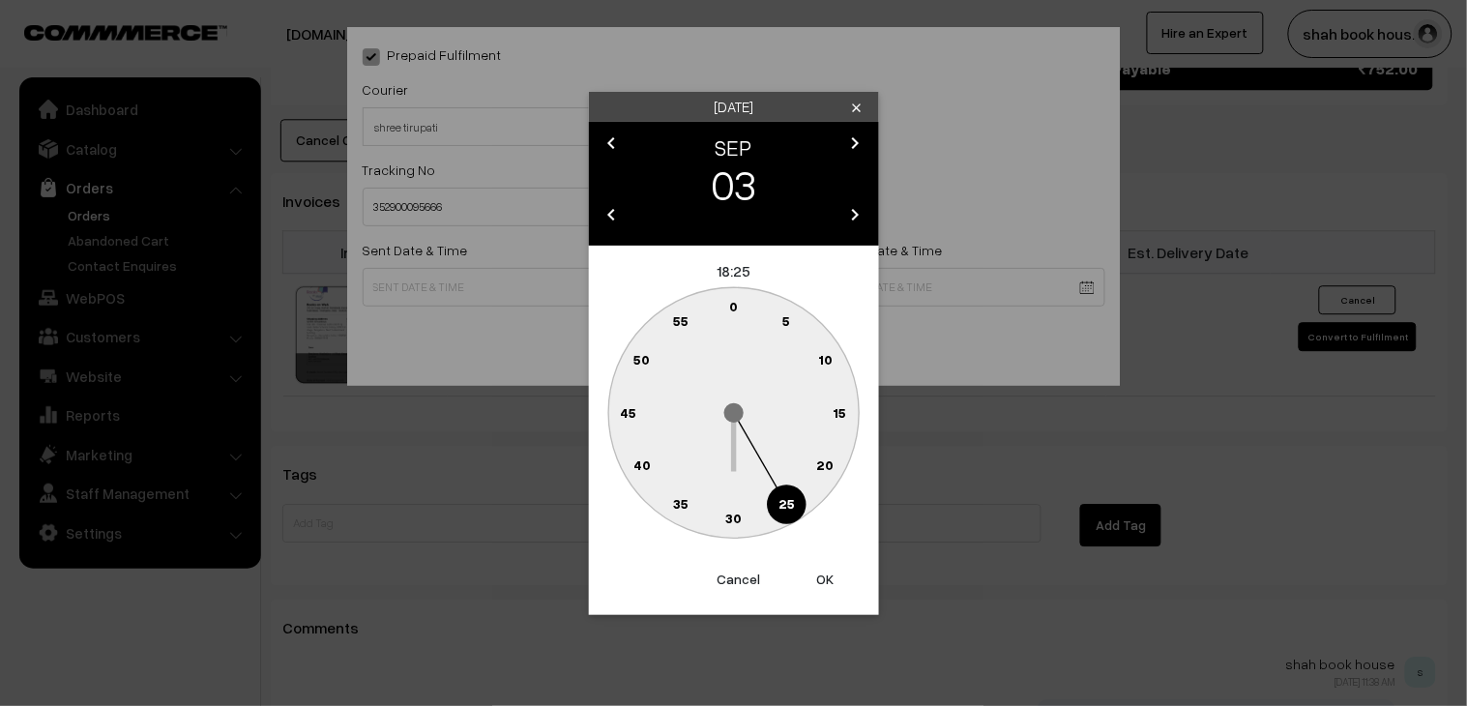
type input "03-09-2025 18:25"
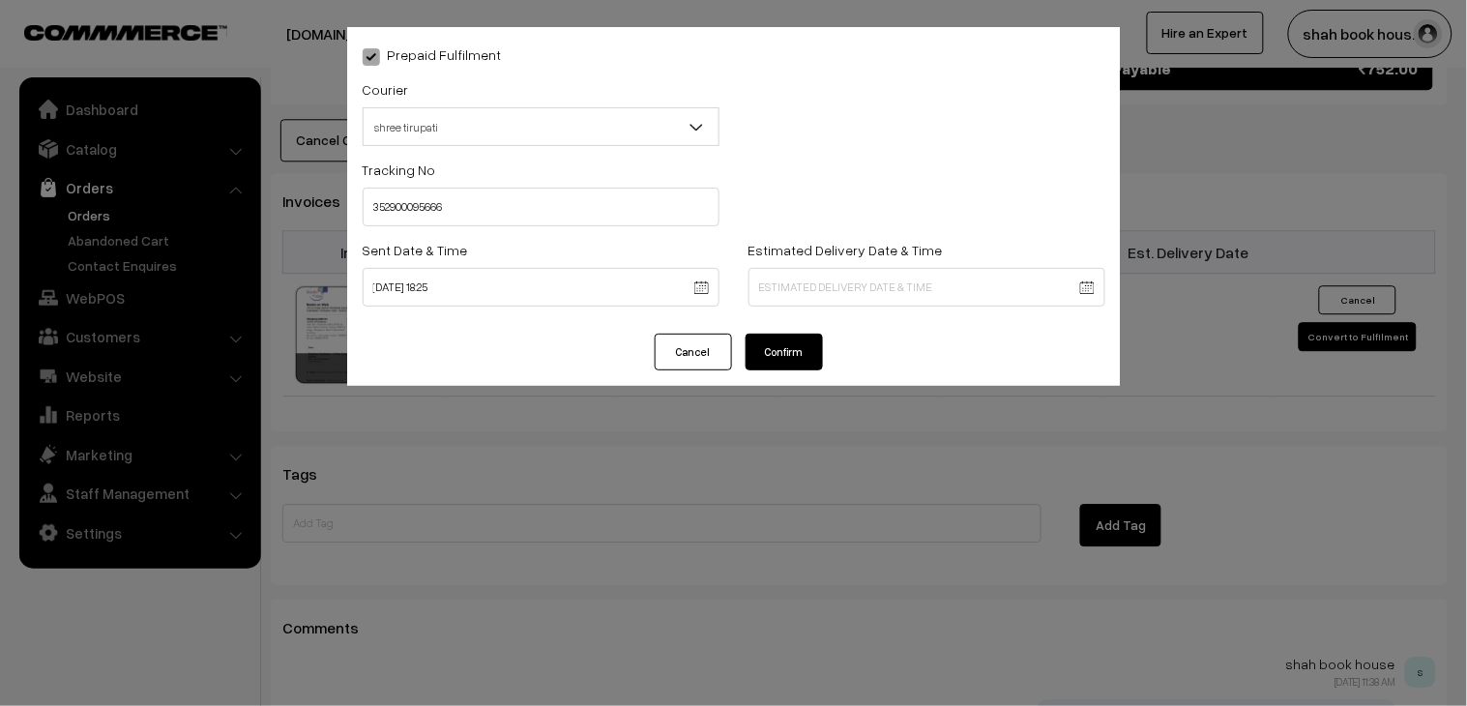
click at [803, 365] on button "Confirm" at bounding box center [783, 352] width 77 height 37
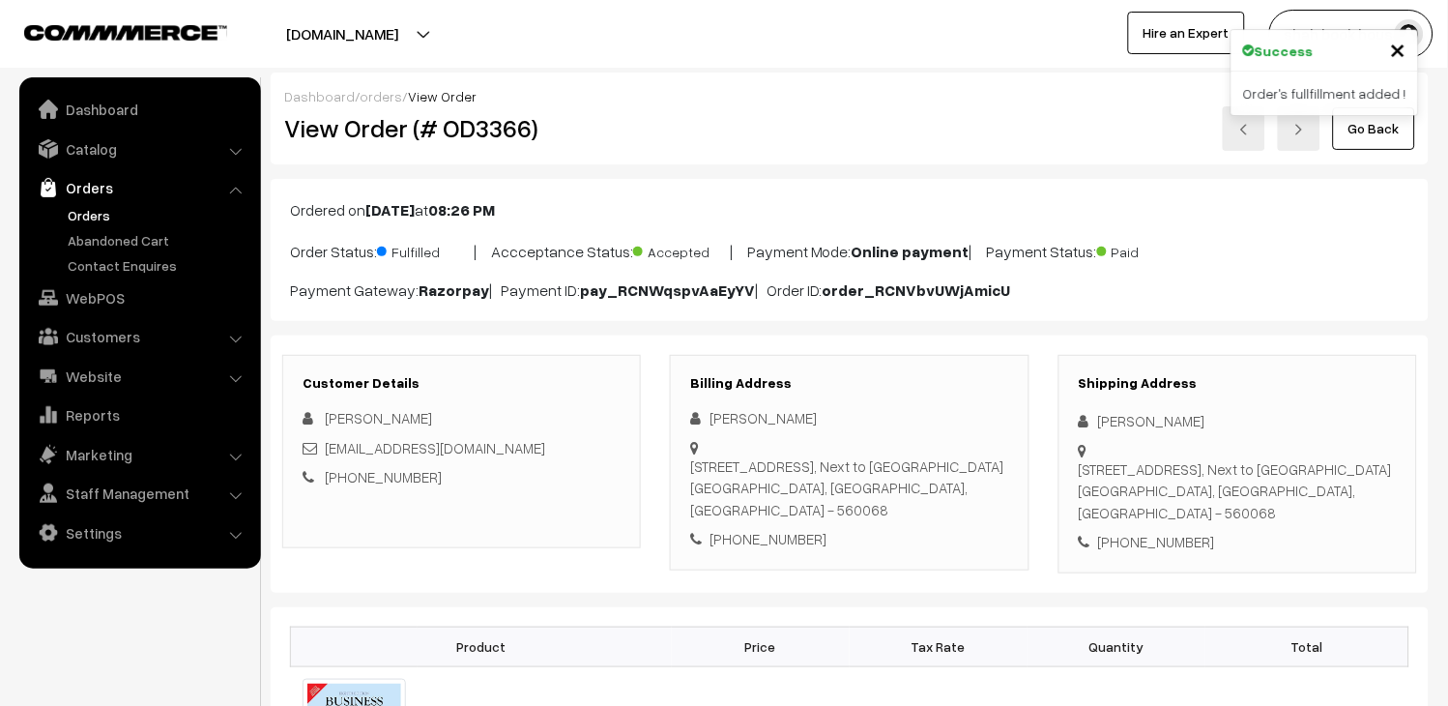
click at [1380, 141] on link "Go Back" at bounding box center [1374, 128] width 82 height 43
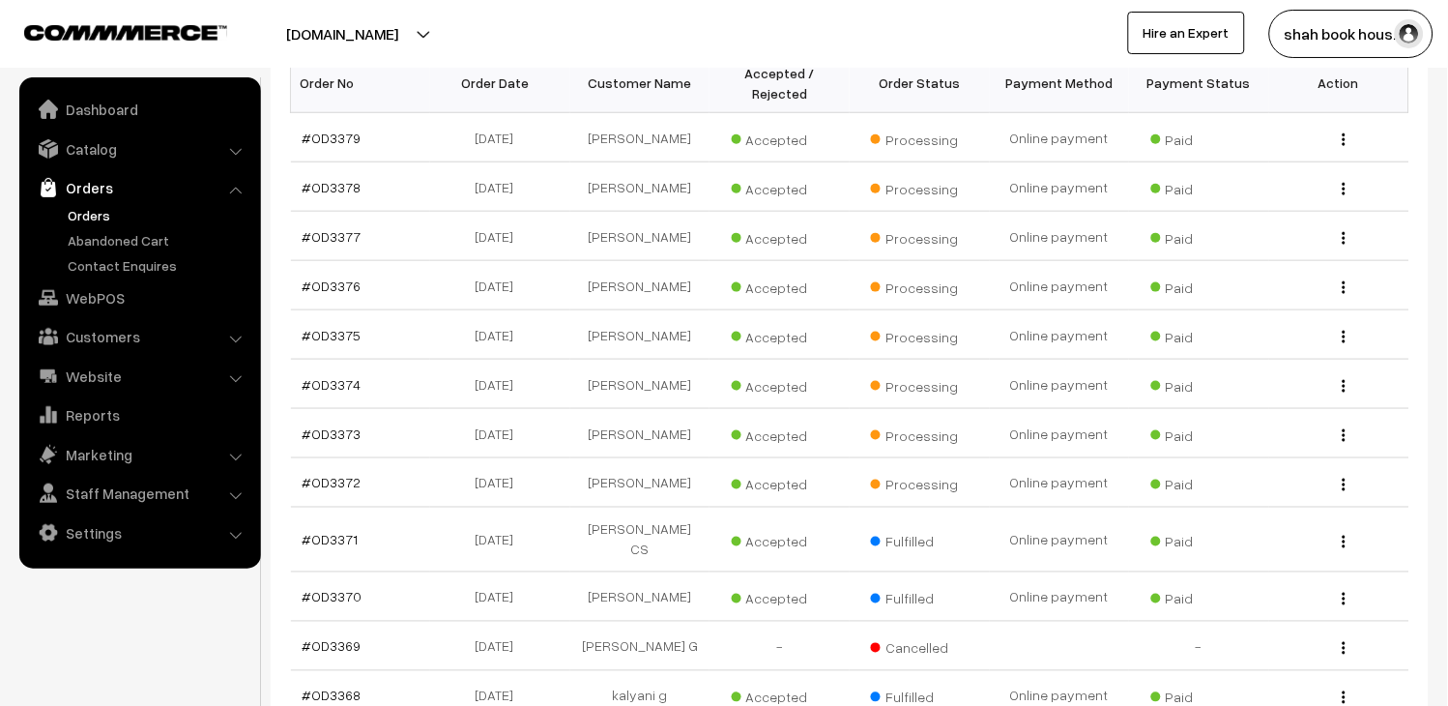
scroll to position [339, 0]
click at [321, 493] on link "#OD3372" at bounding box center [332, 485] width 59 height 16
